Goal: Task Accomplishment & Management: Manage account settings

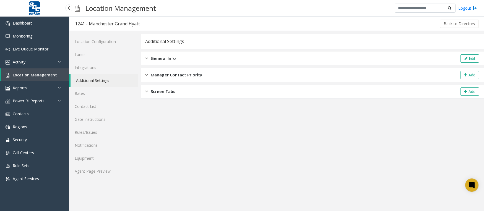
click at [37, 75] on span "Location Management" at bounding box center [35, 74] width 44 height 5
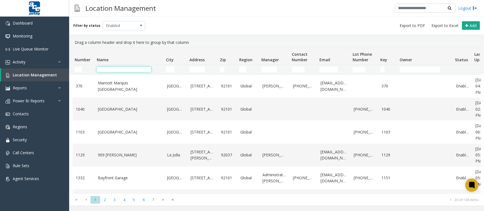
click at [140, 69] on input "Name Filter" at bounding box center [124, 70] width 54 height 6
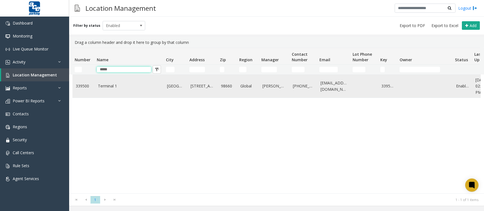
type input "*****"
click at [140, 84] on link "Terminal 1" at bounding box center [129, 86] width 62 height 6
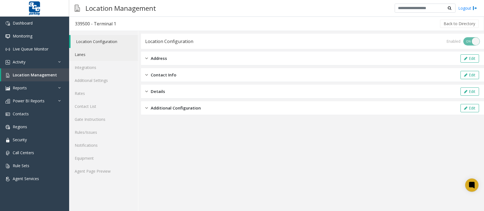
click at [88, 56] on link "Lanes" at bounding box center [103, 54] width 69 height 13
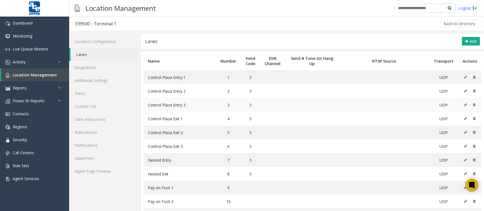
click at [464, 106] on icon at bounding box center [465, 104] width 3 height 3
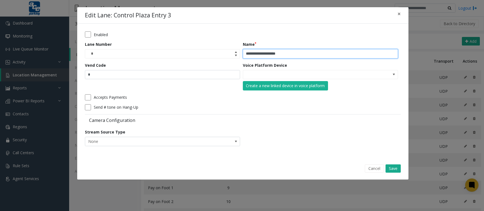
click at [320, 53] on input "**********" at bounding box center [320, 53] width 155 height 9
type input "**********"
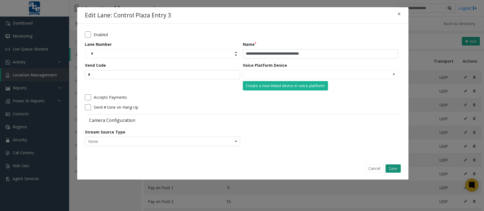
click at [396, 167] on button "Save" at bounding box center [392, 169] width 15 height 8
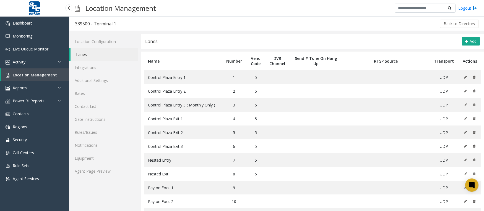
click at [42, 77] on span "Location Management" at bounding box center [35, 74] width 44 height 5
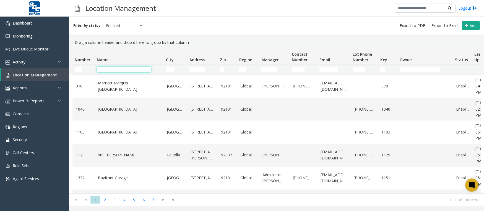
click at [131, 70] on input "Name Filter" at bounding box center [124, 70] width 54 height 6
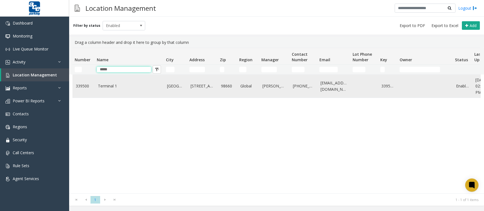
type input "*****"
click at [124, 83] on td "Terminal 1" at bounding box center [129, 86] width 69 height 23
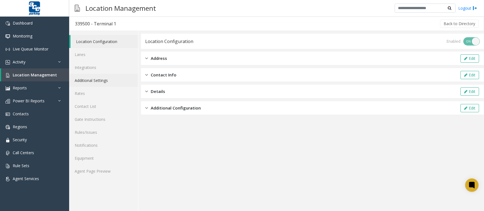
drag, startPoint x: 95, startPoint y: 83, endPoint x: 96, endPoint y: 85, distance: 2.8
click at [95, 83] on link "Additional Settings" at bounding box center [103, 80] width 69 height 13
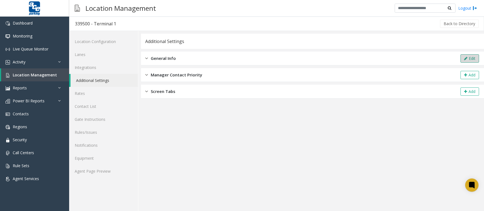
click at [464, 61] on button "Edit" at bounding box center [469, 58] width 19 height 8
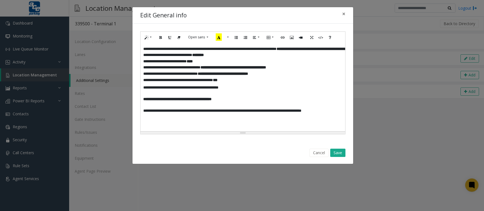
scroll to position [2, 0]
click at [178, 121] on p at bounding box center [281, 120] width 277 height 12
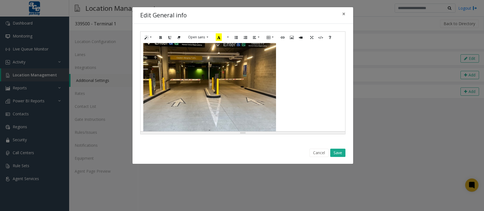
scroll to position [113, 0]
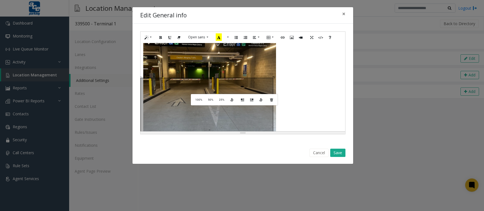
drag, startPoint x: 196, startPoint y: 94, endPoint x: 252, endPoint y: 77, distance: 58.6
click at [252, 77] on img at bounding box center [209, 94] width 133 height 177
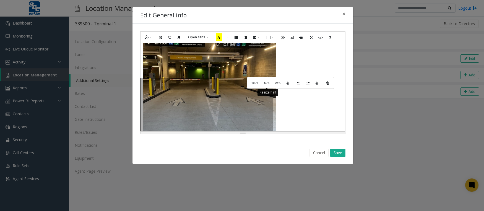
click at [264, 84] on span "50%" at bounding box center [266, 83] width 5 height 3
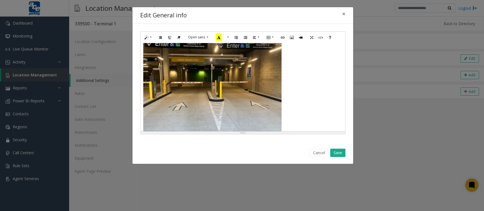
click at [264, 85] on div "**********" at bounding box center [242, 87] width 205 height 88
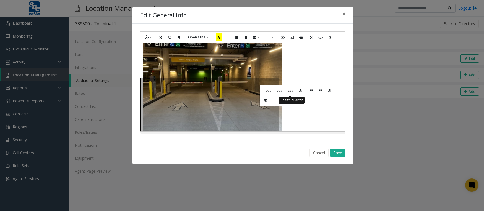
click at [288, 92] on span "25%" at bounding box center [290, 90] width 5 height 3
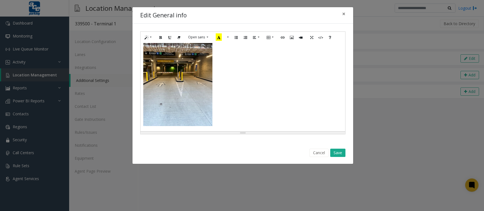
click at [200, 92] on div "**********" at bounding box center [242, 87] width 205 height 88
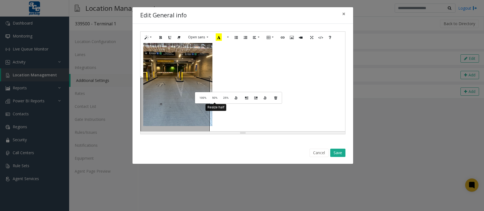
click at [217, 98] on span "50%" at bounding box center [214, 97] width 5 height 3
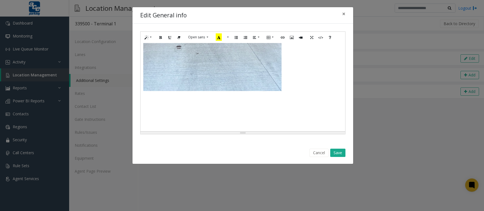
scroll to position [218, 0]
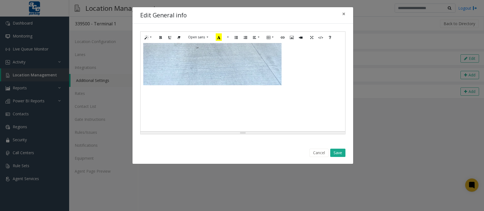
click at [200, 96] on p at bounding box center [281, 94] width 277 height 6
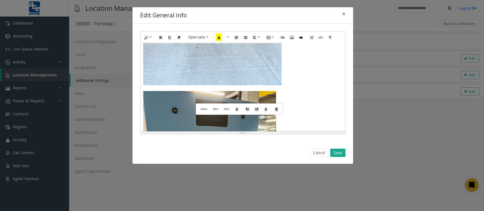
drag, startPoint x: 201, startPoint y: 103, endPoint x: 310, endPoint y: 102, distance: 108.9
click at [310, 102] on p at bounding box center [281, 179] width 277 height 177
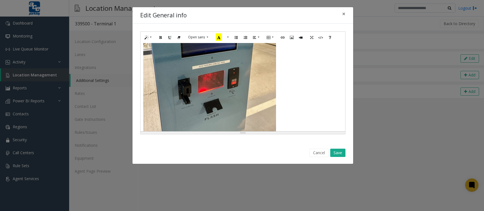
scroll to position [362, 0]
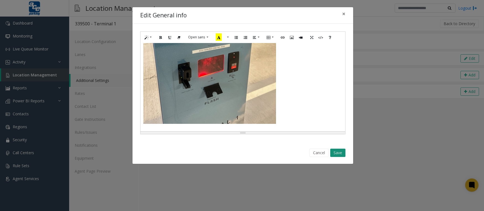
click at [339, 155] on button "Save" at bounding box center [337, 153] width 15 height 8
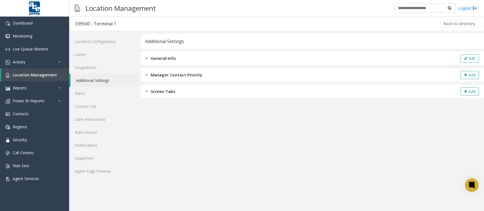
click at [73, 187] on div "Location Configuration Lanes Integrations Additional Settings Rates Contact Lis…" at bounding box center [103, 121] width 69 height 180
click at [80, 172] on link "Agent Page Preview" at bounding box center [103, 171] width 69 height 13
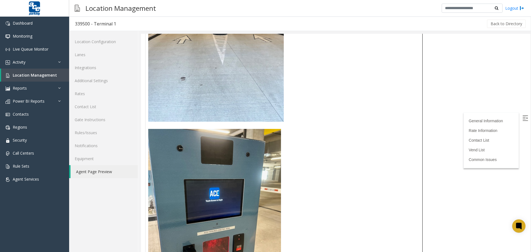
scroll to position [198, 0]
